Goal: Task Accomplishment & Management: Manage account settings

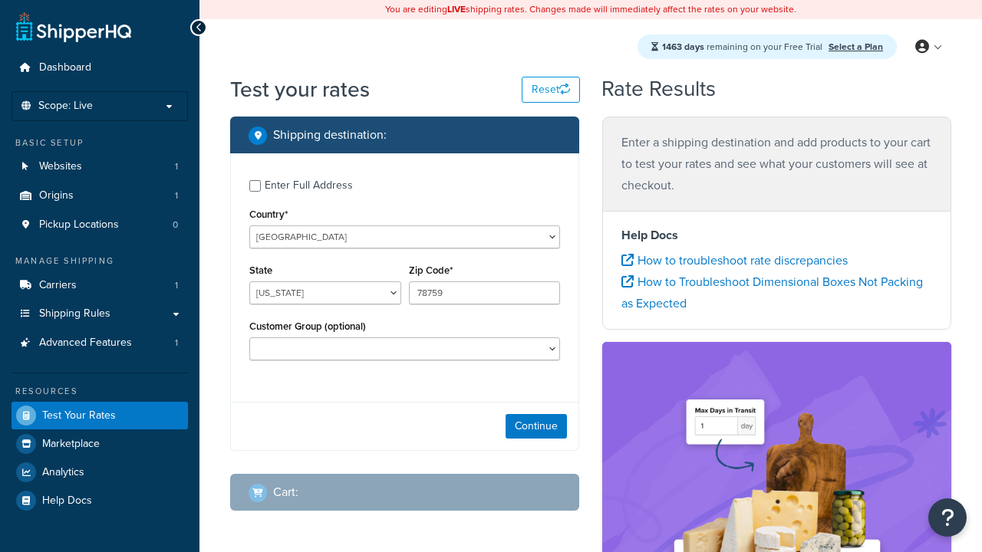
select select "[GEOGRAPHIC_DATA]"
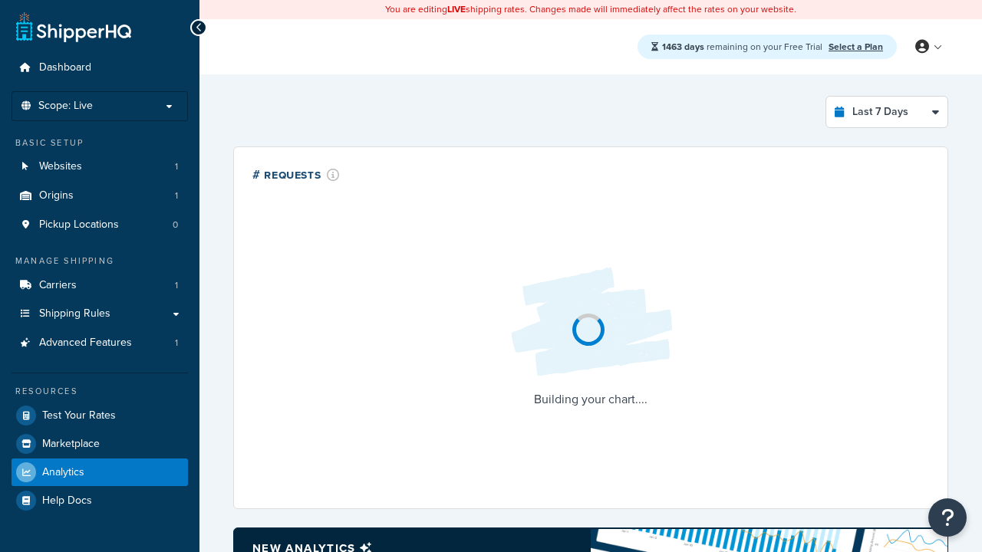
select select "last_7_days"
click at [199, 28] on icon at bounding box center [199, 27] width 7 height 11
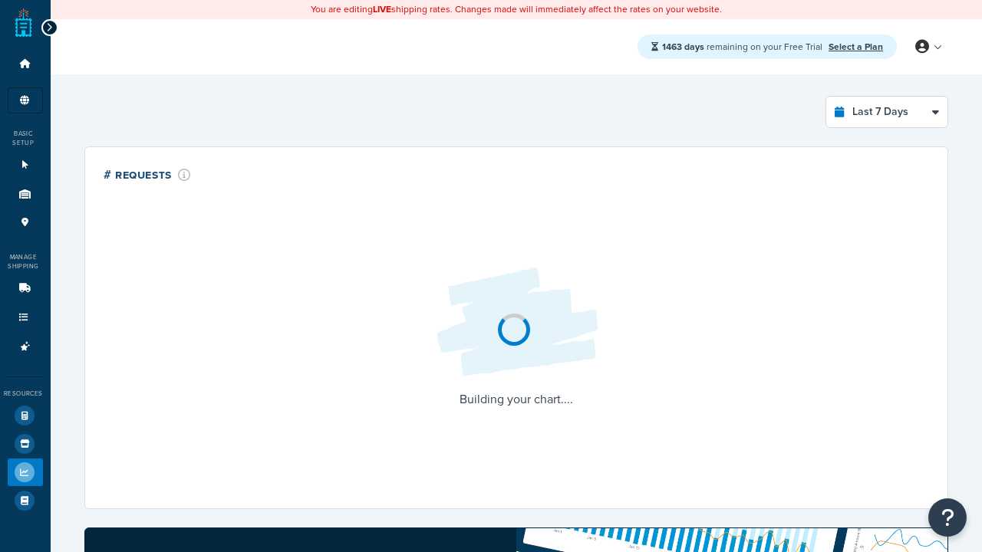
click at [49, 22] on icon at bounding box center [49, 27] width 7 height 11
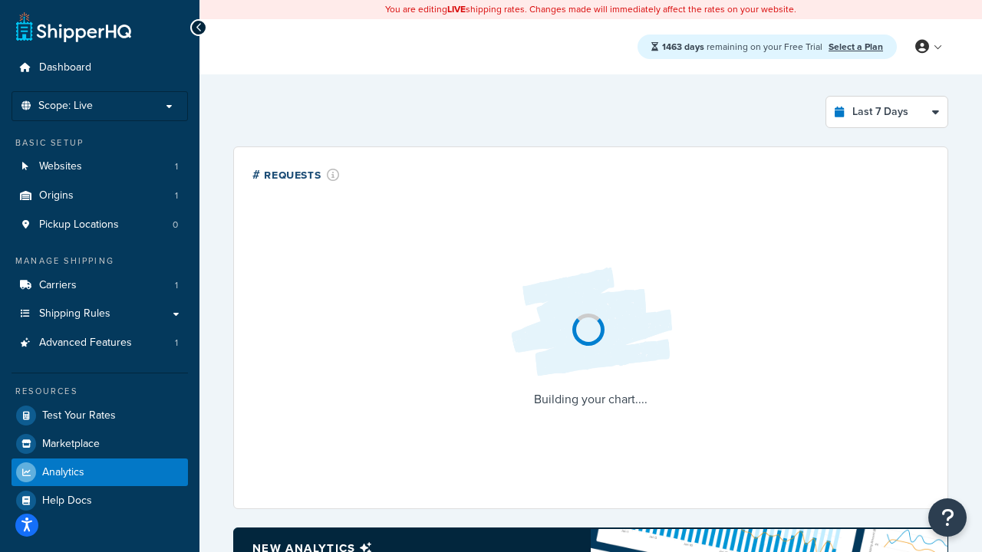
scroll to position [19, 0]
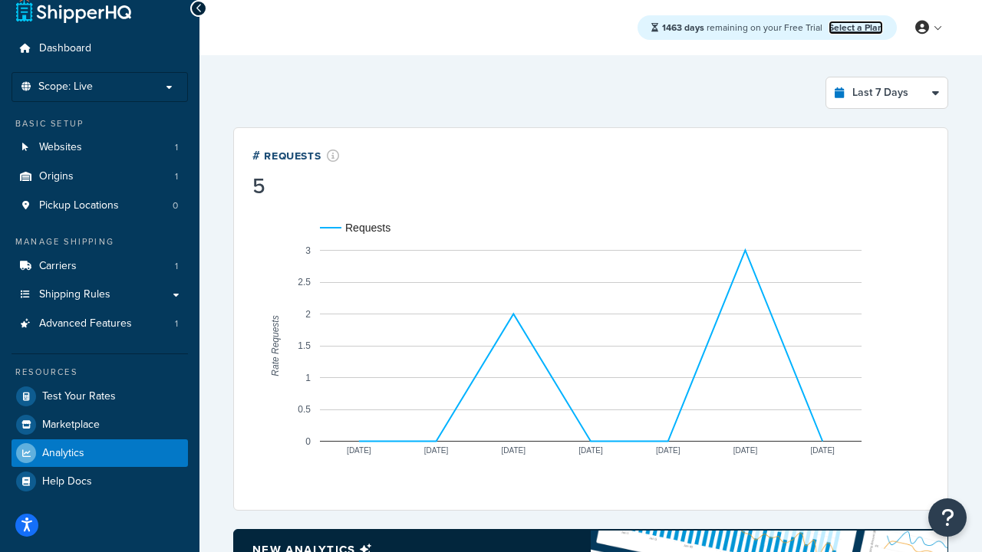
click at [855, 27] on link "Select a Plan" at bounding box center [856, 28] width 54 height 14
